Goal: Navigation & Orientation: Find specific page/section

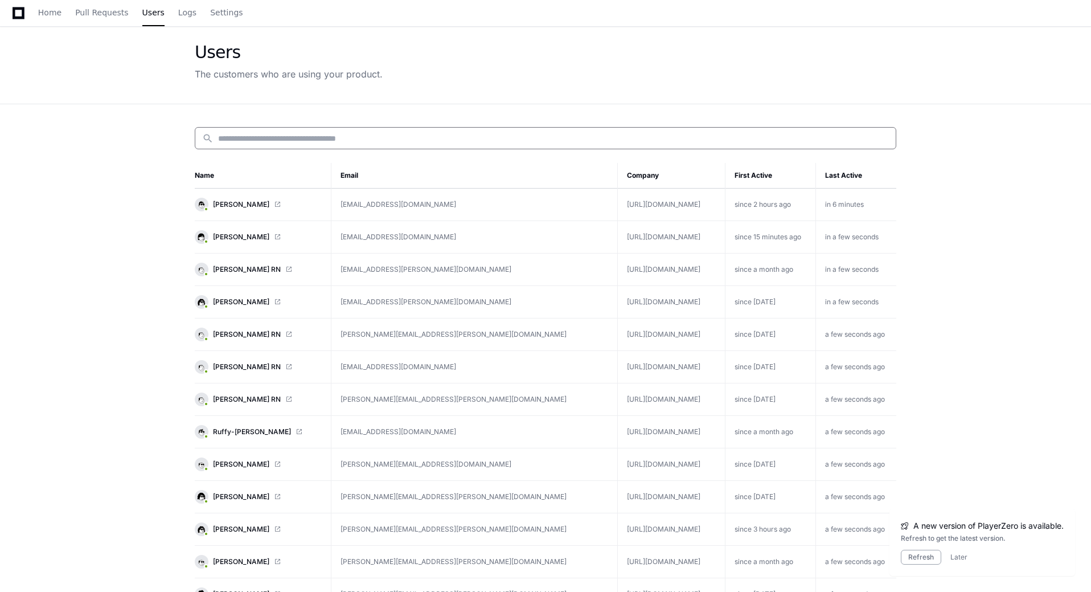
scroll to position [39, 0]
click at [921, 558] on button "Refresh" at bounding box center [921, 557] width 40 height 15
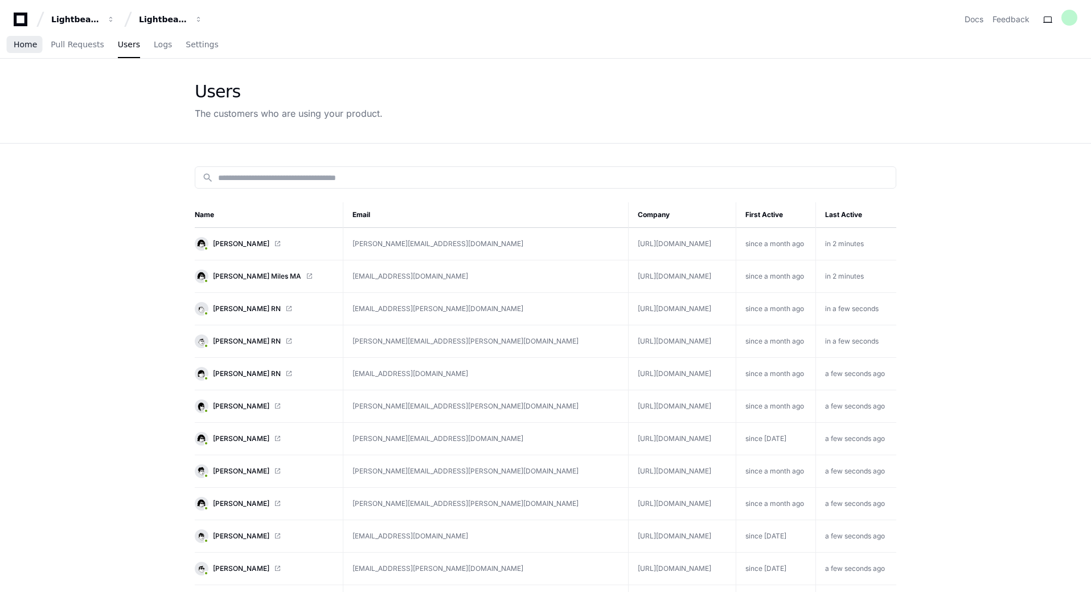
click at [28, 48] on span "Home" at bounding box center [25, 44] width 23 height 7
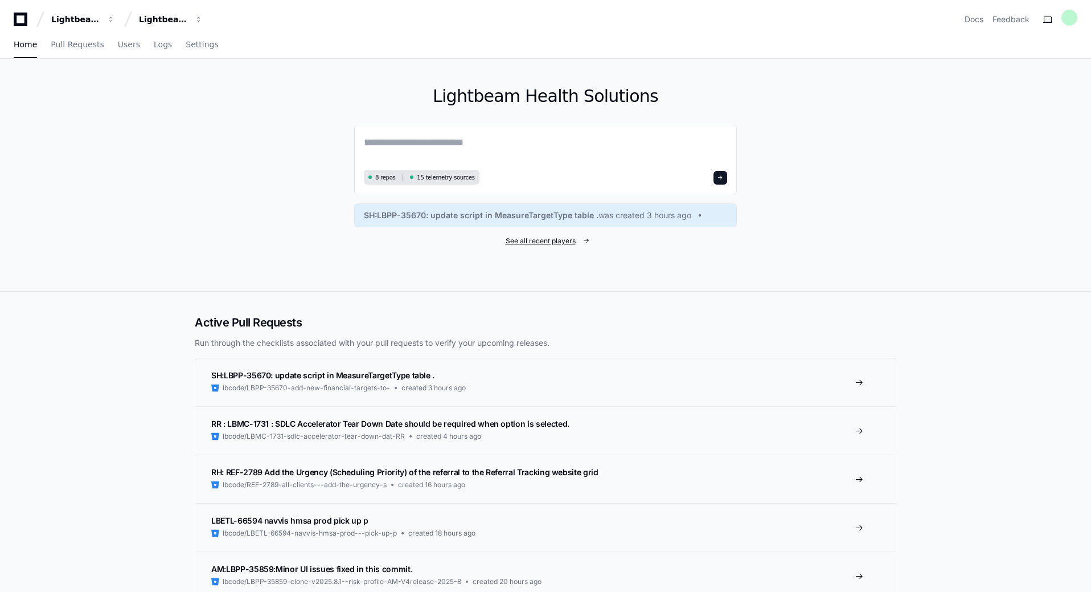
click at [527, 238] on span "See all recent players" at bounding box center [541, 240] width 70 height 9
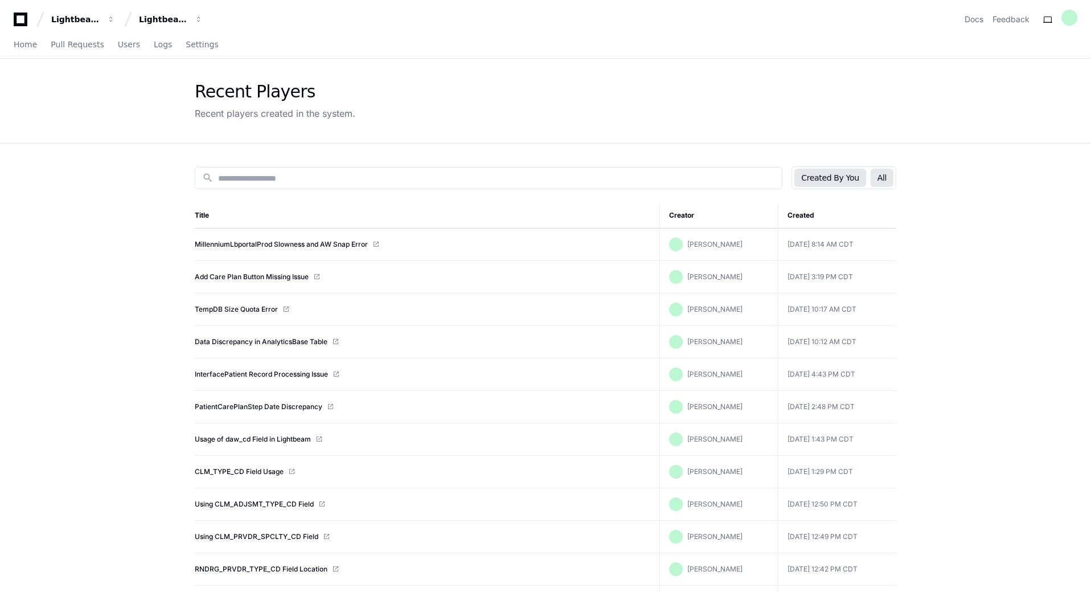
click at [878, 181] on button "All" at bounding box center [882, 178] width 23 height 18
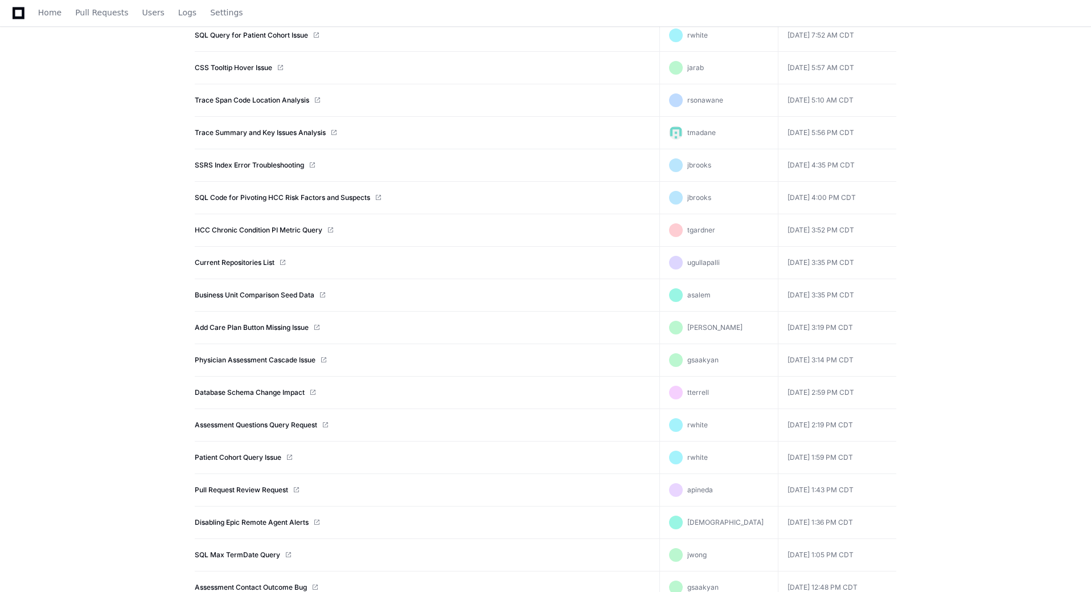
scroll to position [399, 0]
